Goal: Task Accomplishment & Management: Use online tool/utility

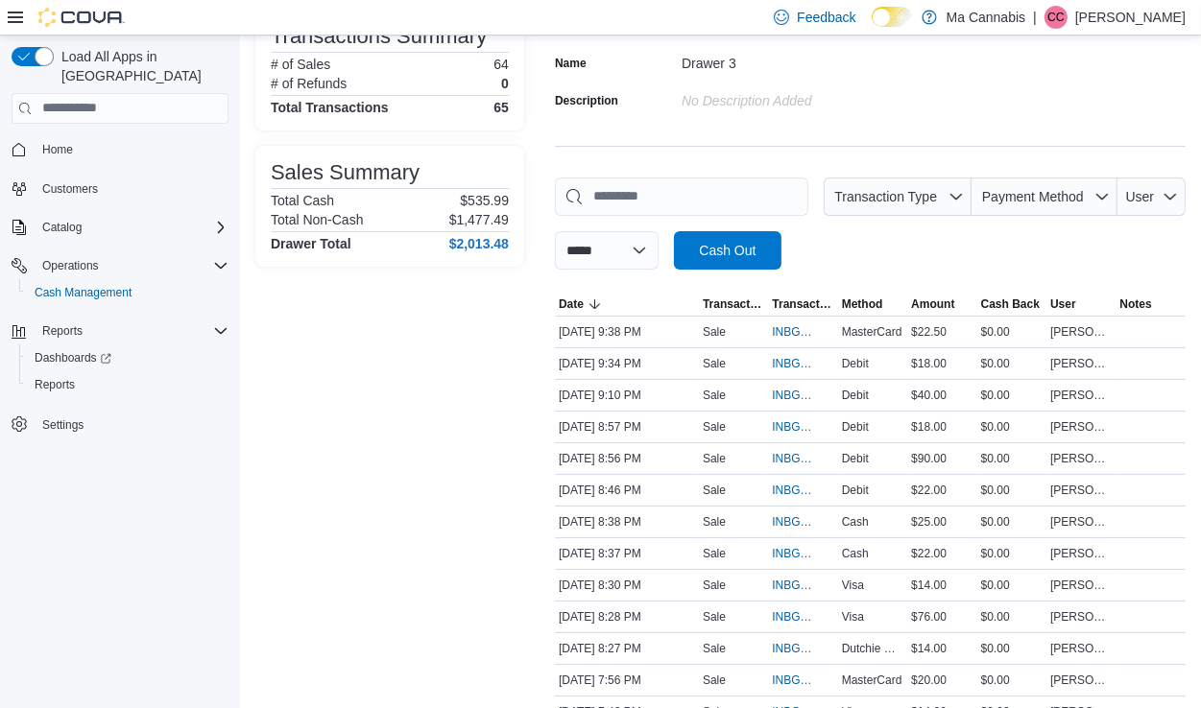
scroll to position [791, 0]
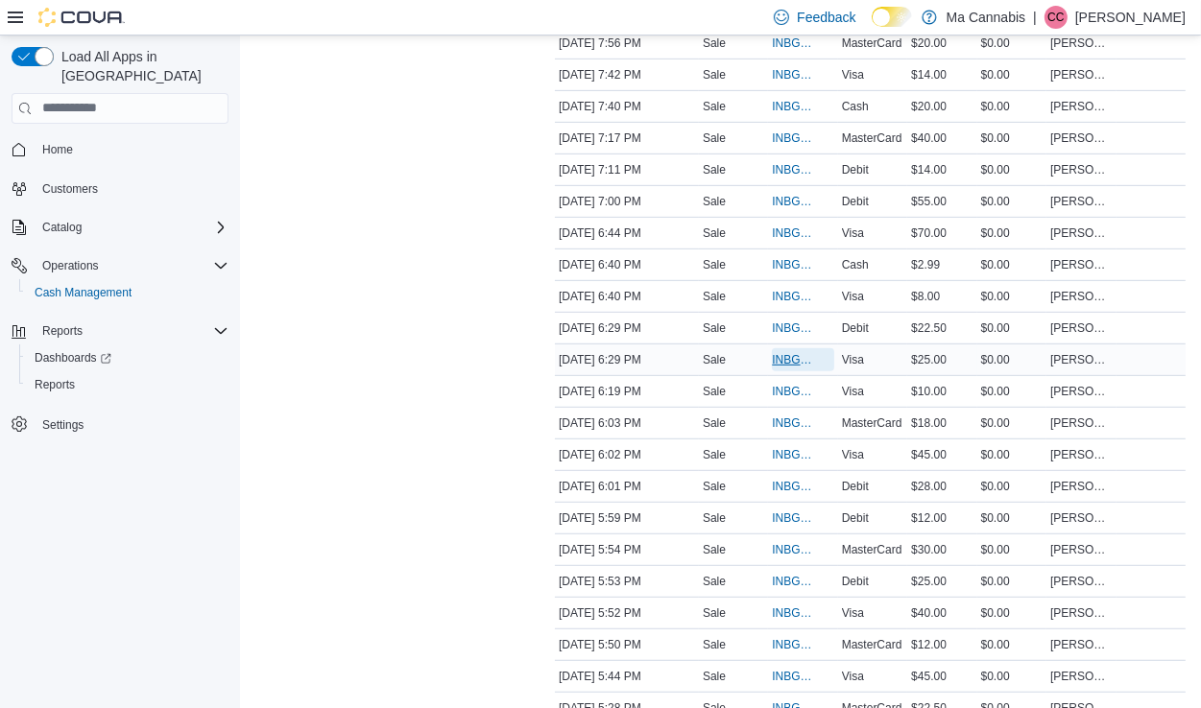
click at [783, 352] on span "INBGCP-114134" at bounding box center [793, 359] width 42 height 15
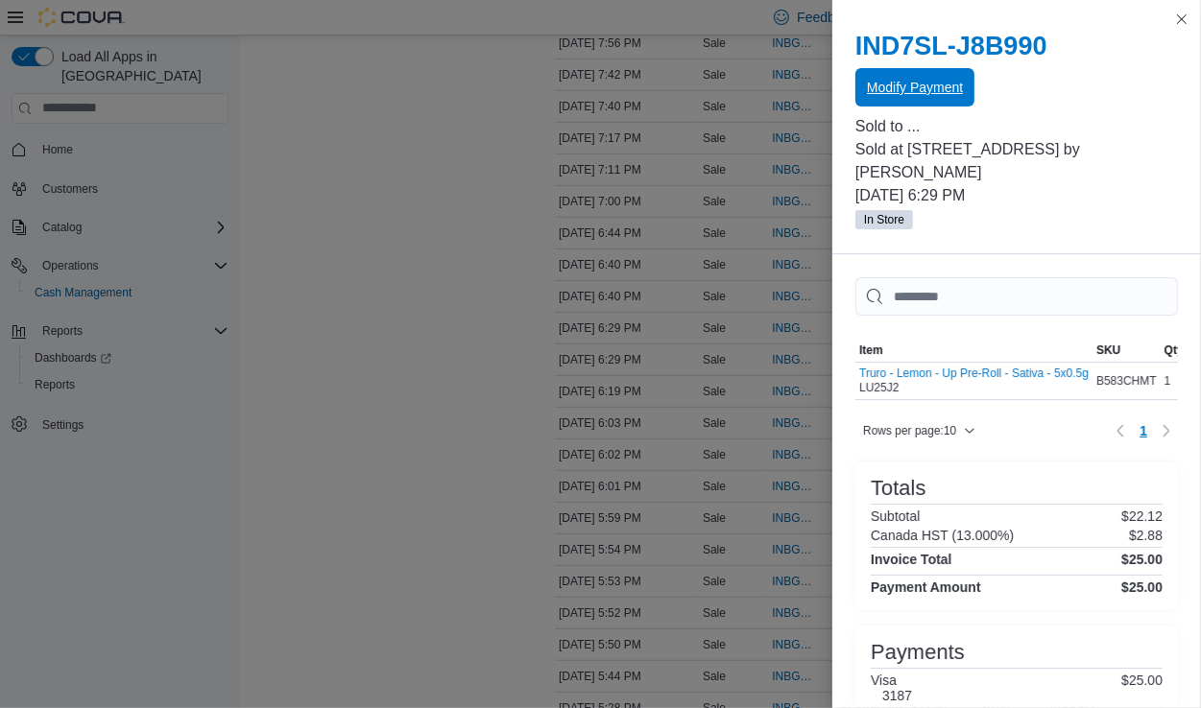
click at [913, 85] on span "Modify Payment" at bounding box center [915, 87] width 96 height 19
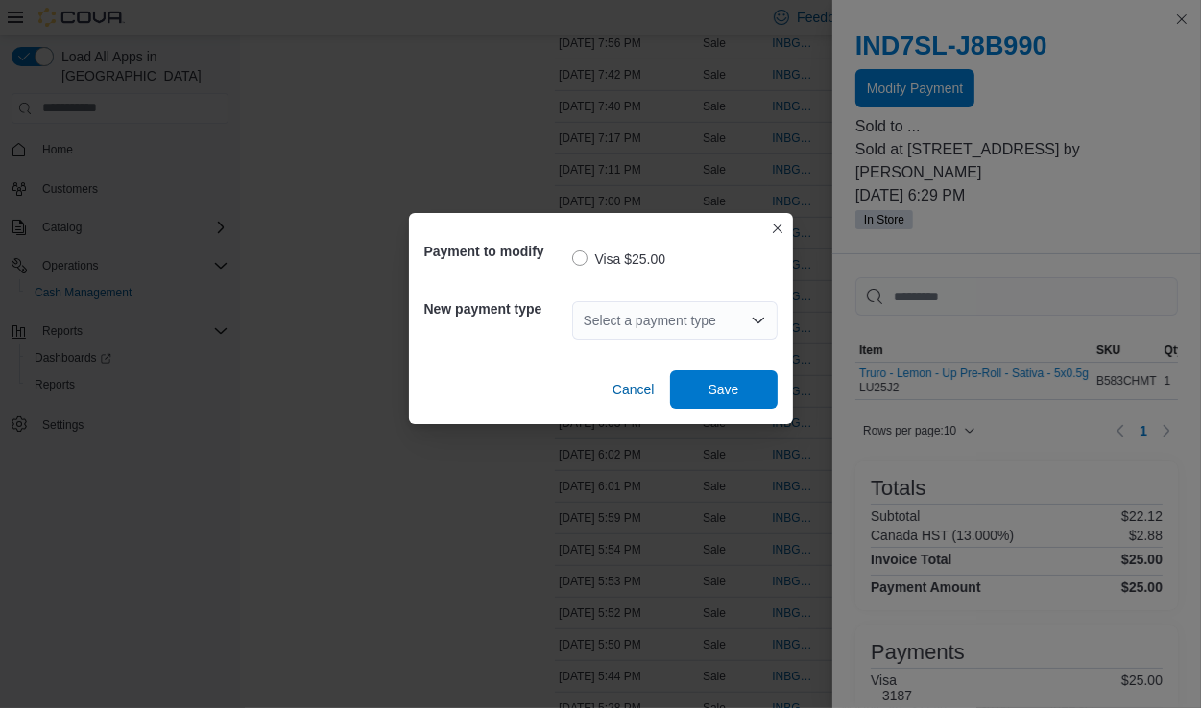
click at [683, 325] on div "Select a payment type" at bounding box center [674, 320] width 205 height 38
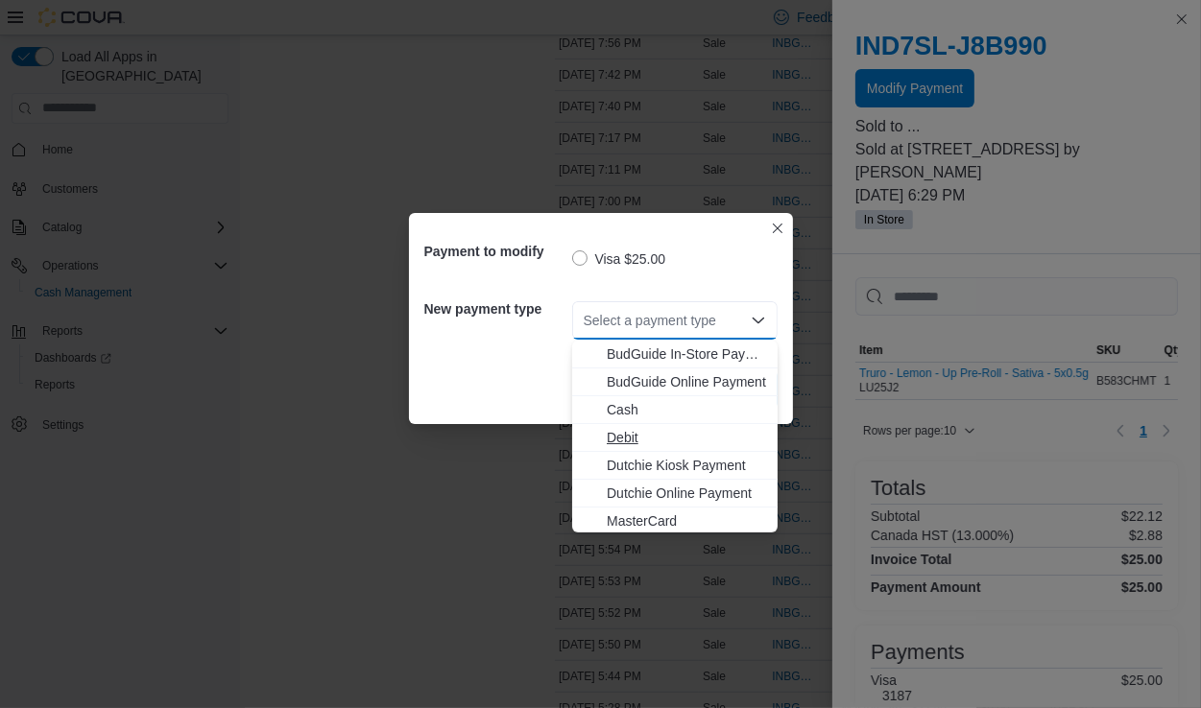
click at [657, 435] on span "Debit" at bounding box center [686, 437] width 159 height 19
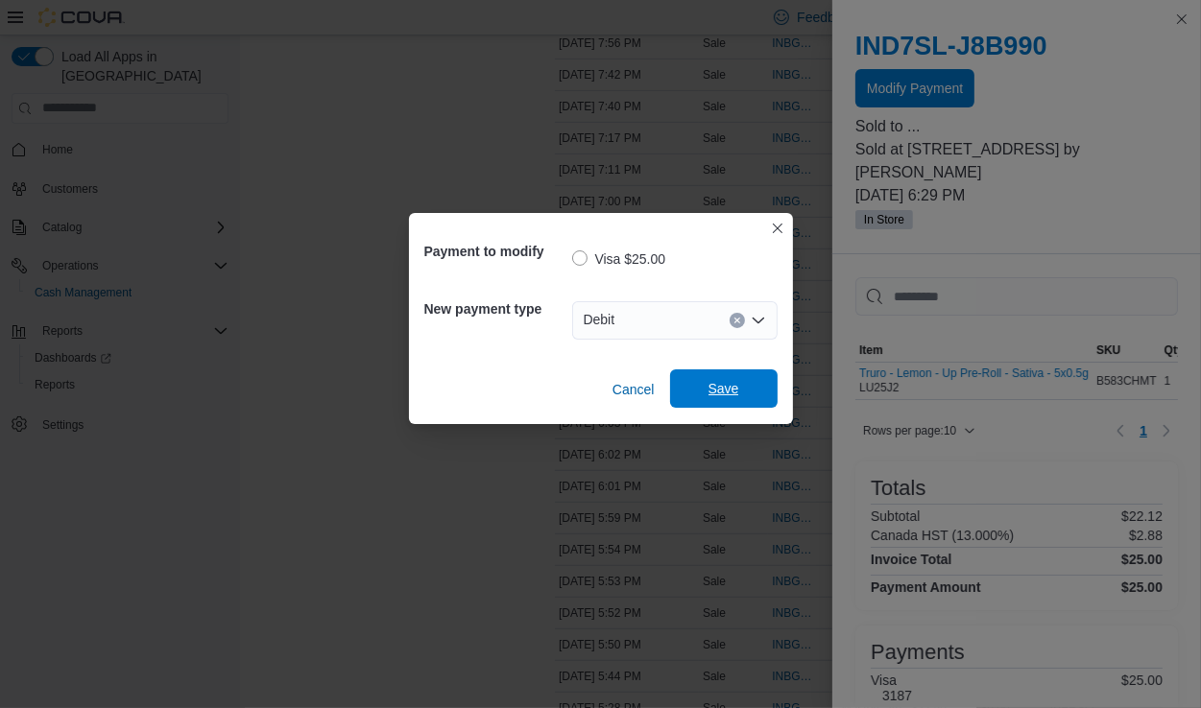
click at [719, 394] on span "Save" at bounding box center [723, 388] width 31 height 19
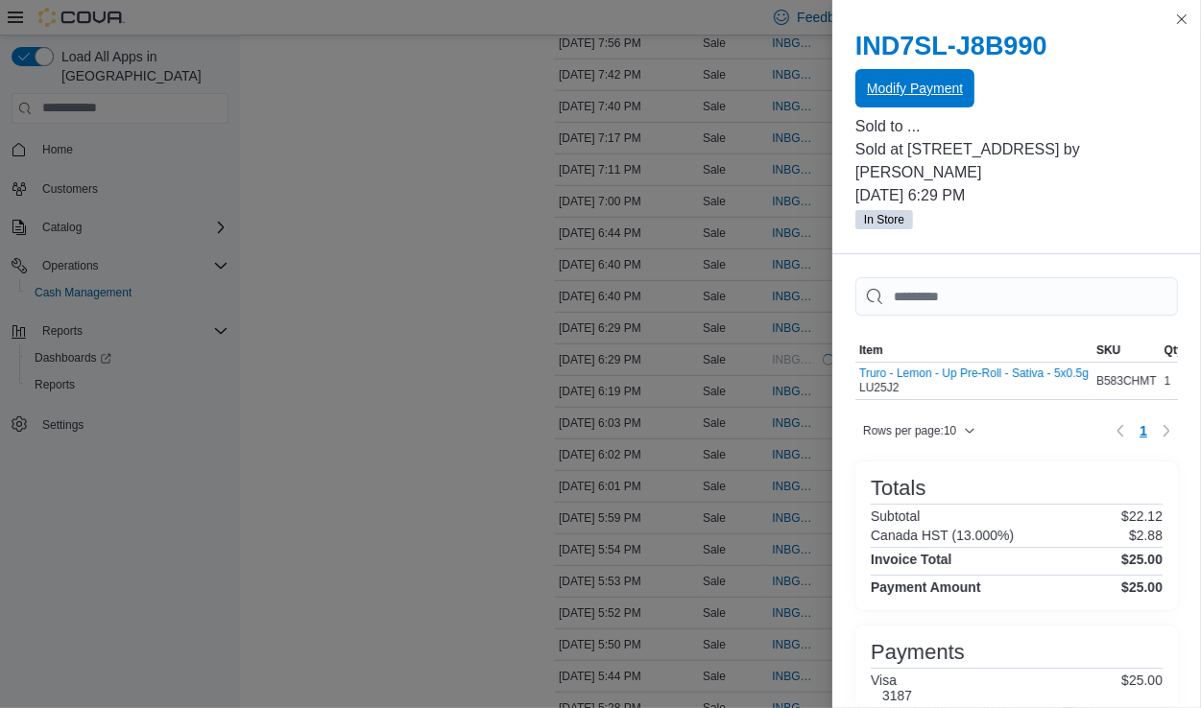
scroll to position [0, 0]
